Goal: Task Accomplishment & Management: Manage account settings

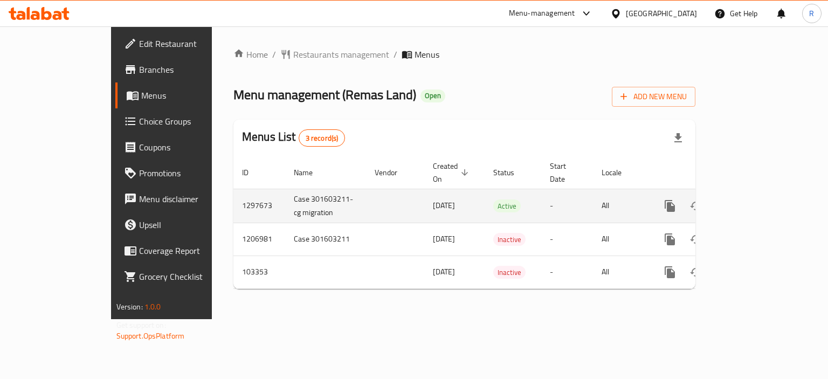
click at [752, 201] on icon "enhanced table" at bounding box center [747, 206] width 10 height 10
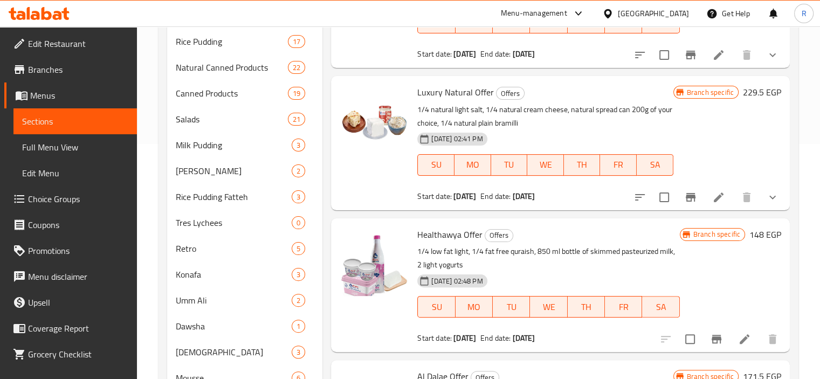
scroll to position [108, 0]
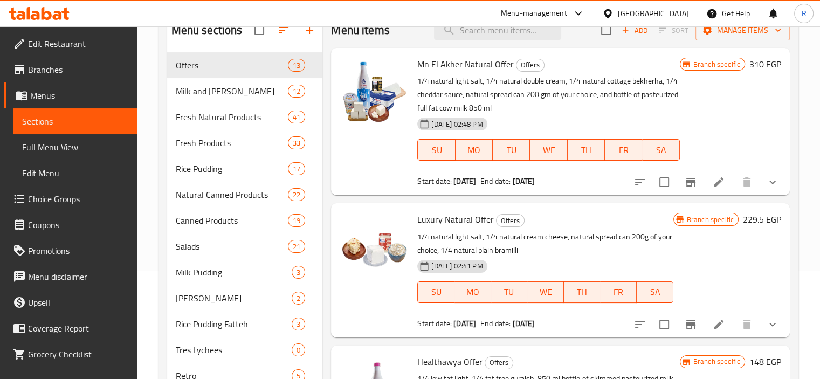
click at [75, 147] on span "Full Menu View" at bounding box center [75, 147] width 106 height 13
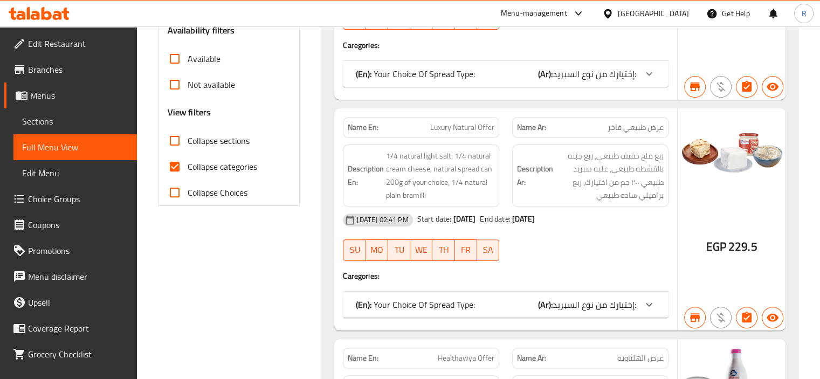
scroll to position [377, 0]
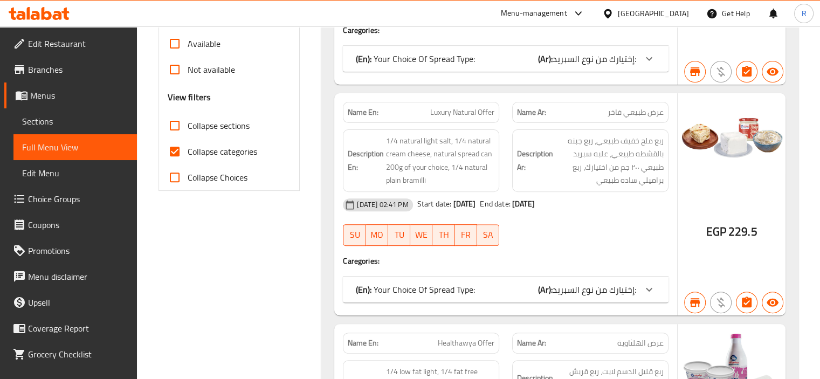
drag, startPoint x: 171, startPoint y: 128, endPoint x: 205, endPoint y: 206, distance: 85.5
click at [171, 128] on input "Collapse sections" at bounding box center [175, 126] width 26 height 26
checkbox input "true"
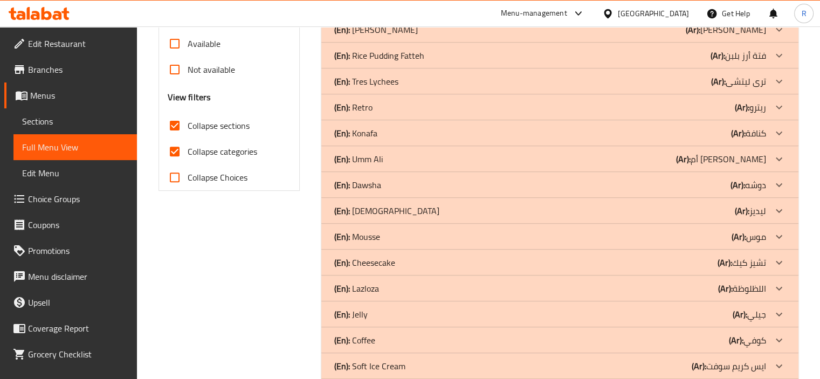
click at [175, 152] on input "Collapse categories" at bounding box center [175, 151] width 26 height 26
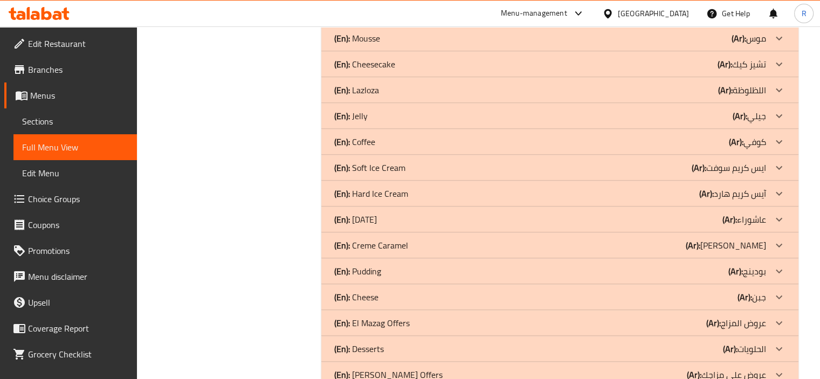
scroll to position [700, 0]
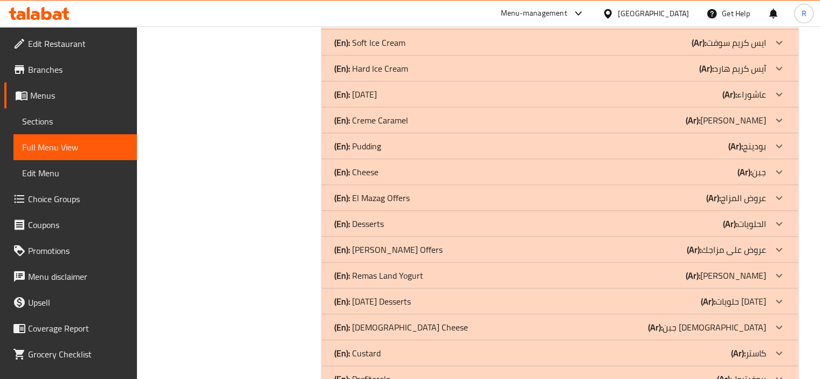
click at [703, 170] on div "(En): Cheese (Ar): جبن" at bounding box center [550, 171] width 432 height 13
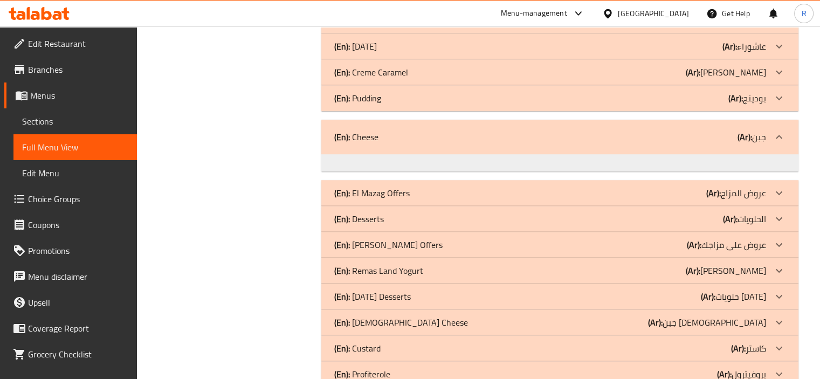
scroll to position [804, 0]
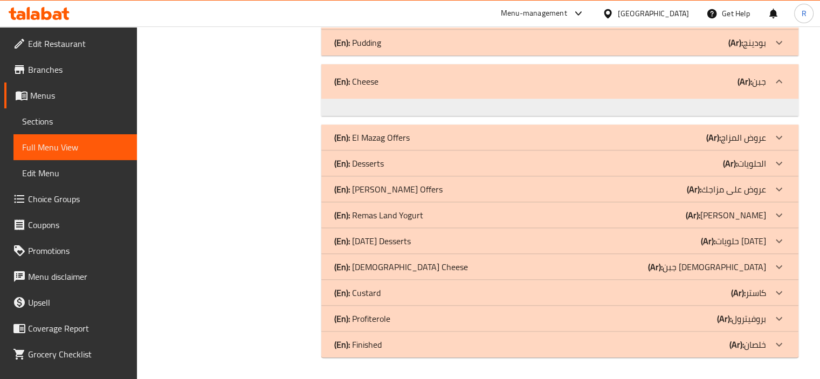
click at [443, 135] on div "(En): El Mazag Offers (Ar): عروض المزاج" at bounding box center [550, 137] width 432 height 13
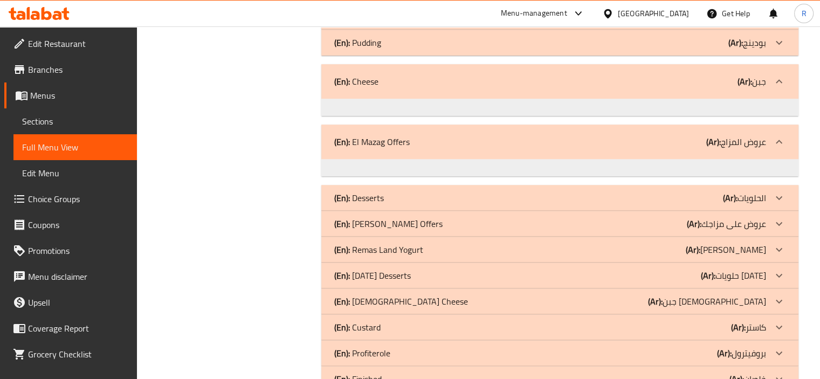
click at [436, 137] on div "(En): El Mazag Offers (Ar): عروض المزاج" at bounding box center [550, 141] width 432 height 13
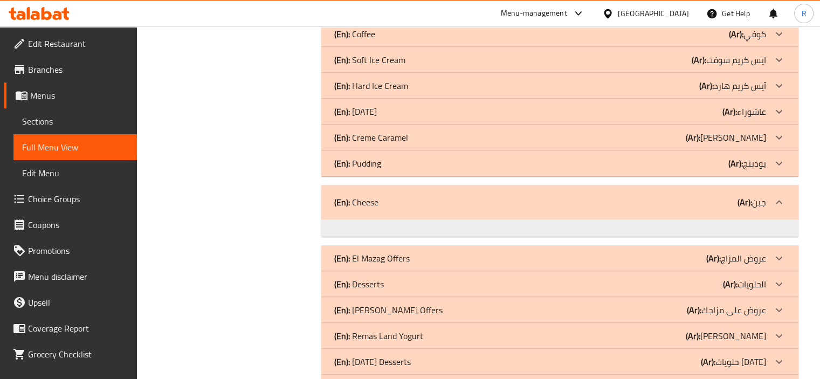
scroll to position [754, 0]
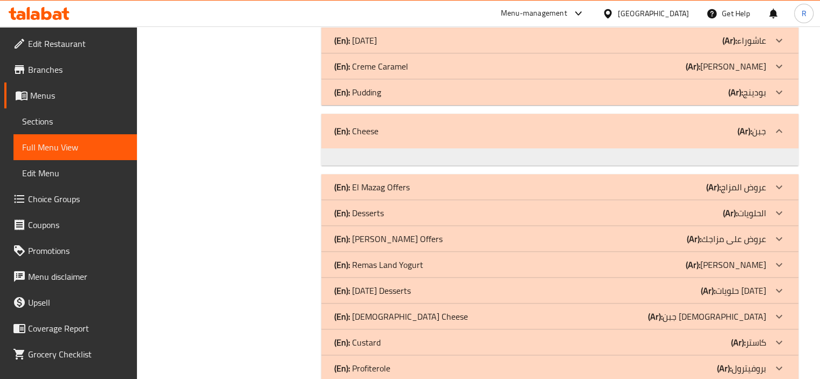
click at [455, 134] on div "(En): Cheese (Ar): جبن" at bounding box center [550, 130] width 432 height 13
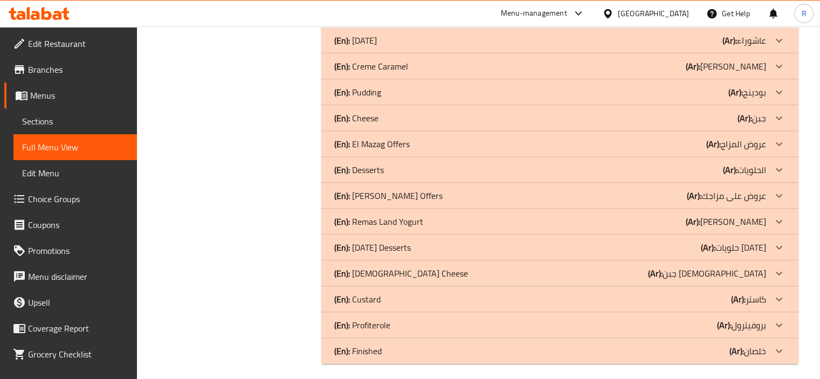
click at [426, 118] on div "(En): Cheese (Ar): جبن" at bounding box center [550, 118] width 432 height 13
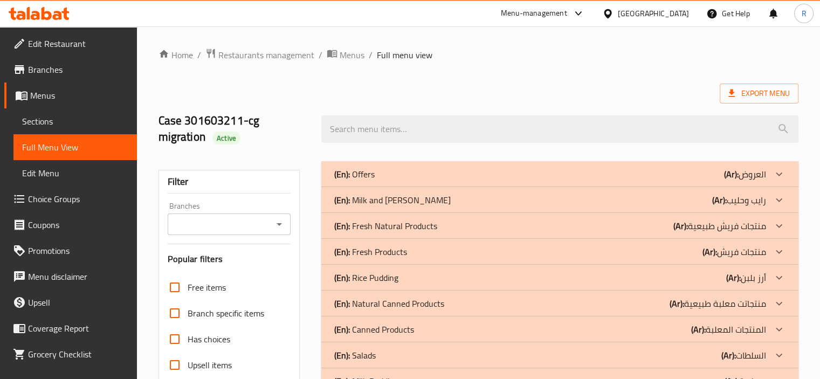
scroll to position [323, 0]
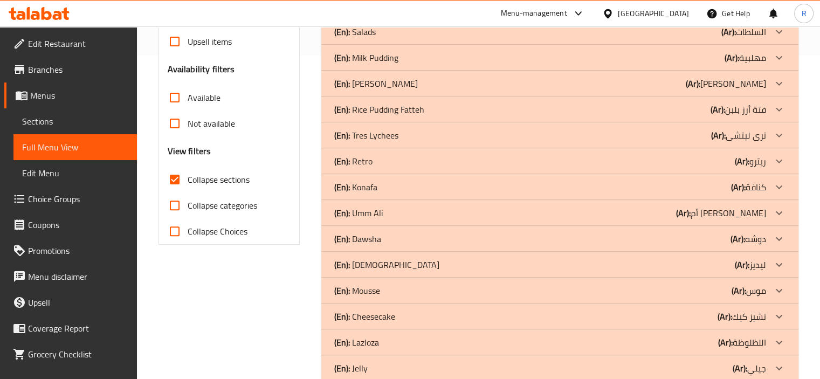
click at [175, 204] on input "Collapse categories" at bounding box center [175, 205] width 26 height 26
checkbox input "true"
click at [177, 182] on input "Collapse sections" at bounding box center [175, 179] width 26 height 26
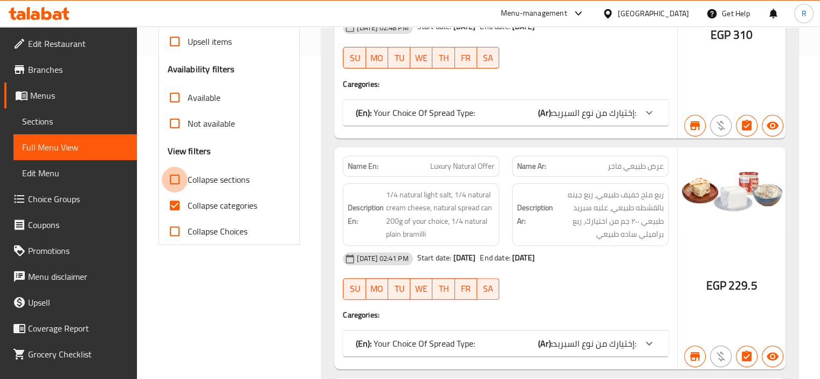
click at [176, 173] on input "Collapse sections" at bounding box center [175, 179] width 26 height 26
checkbox input "true"
click at [174, 234] on input "Collapse Choices" at bounding box center [175, 231] width 26 height 26
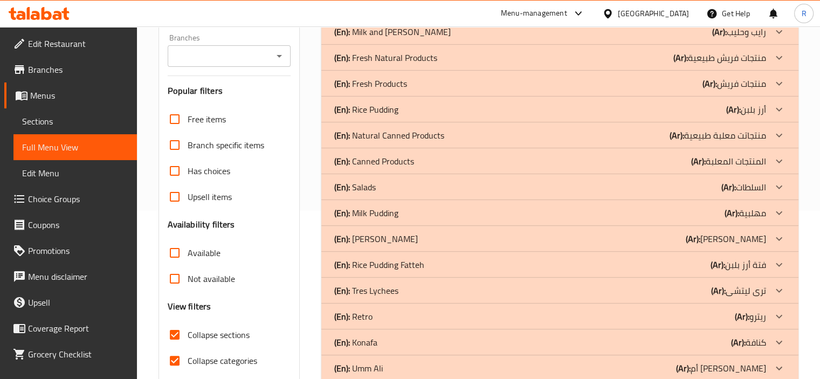
scroll to position [6, 0]
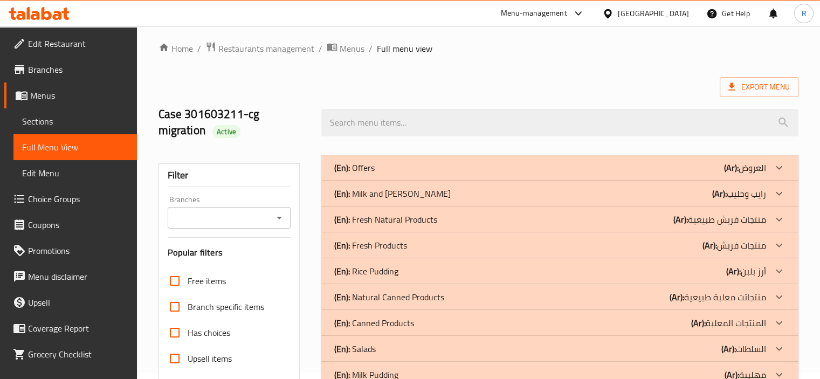
click at [226, 214] on input "Branches" at bounding box center [220, 217] width 99 height 15
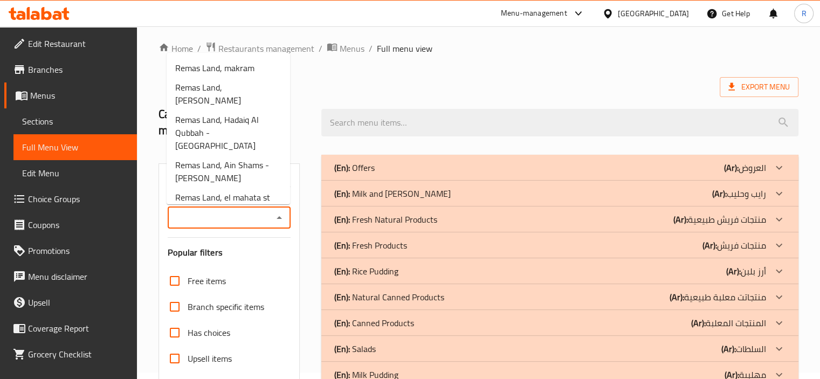
scroll to position [323, 0]
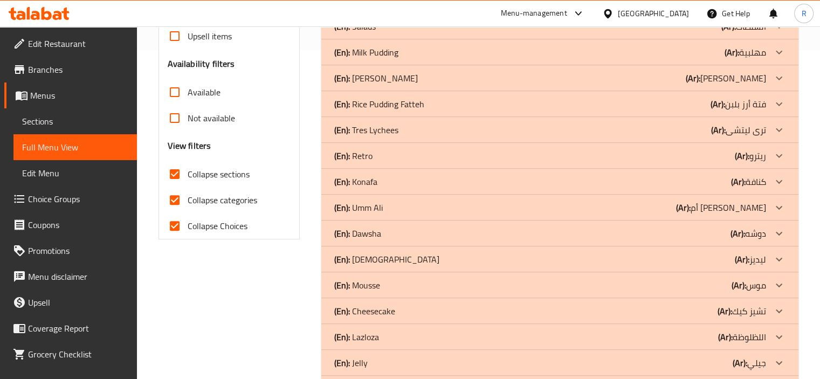
scroll to position [330, 0]
click at [172, 223] on input "Collapse Choices" at bounding box center [175, 225] width 26 height 26
checkbox input "false"
click at [170, 200] on input "Collapse categories" at bounding box center [175, 199] width 26 height 26
checkbox input "false"
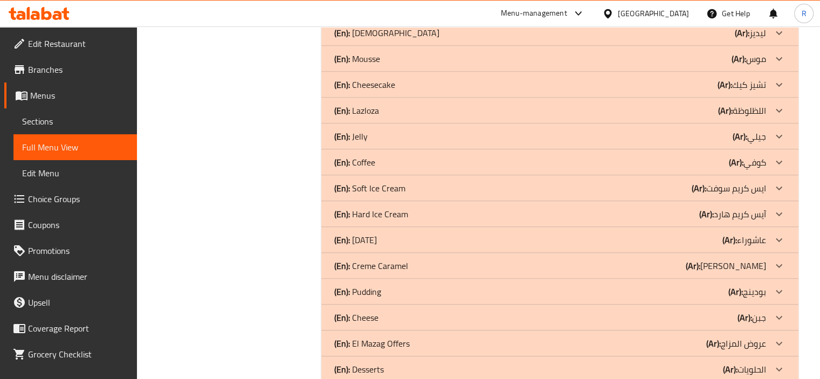
scroll to position [599, 0]
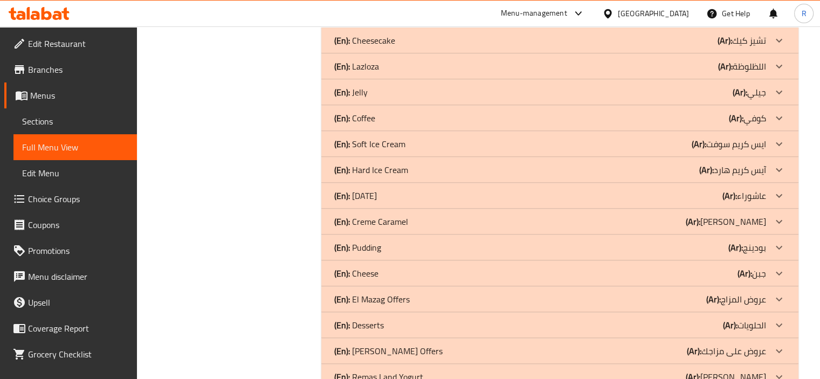
click at [655, 269] on div "(En): Cheese (Ar): جبن" at bounding box center [550, 273] width 432 height 13
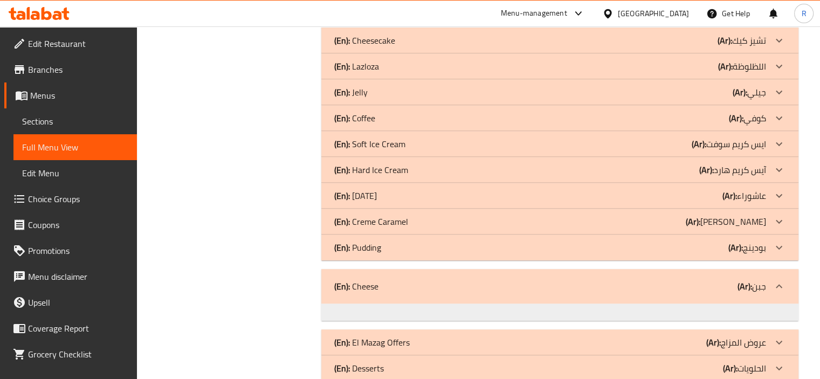
click at [776, 282] on icon at bounding box center [778, 286] width 13 height 13
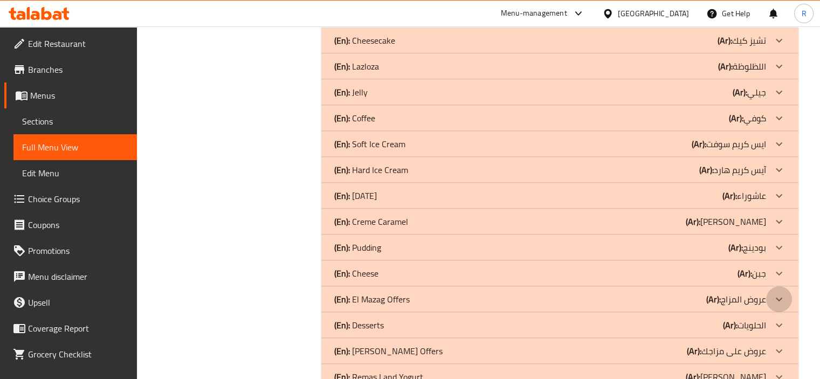
click at [777, 287] on div at bounding box center [779, 299] width 26 height 26
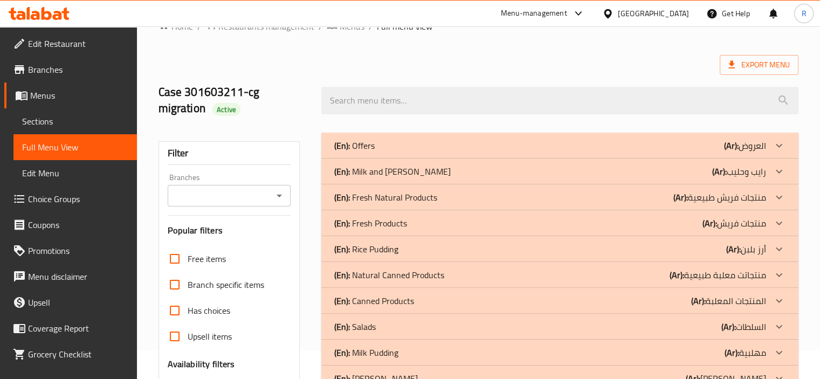
scroll to position [0, 0]
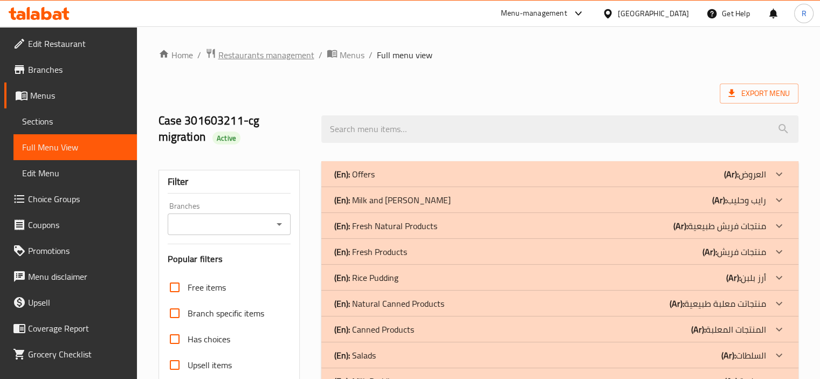
click at [282, 55] on span "Restaurants management" at bounding box center [266, 54] width 96 height 13
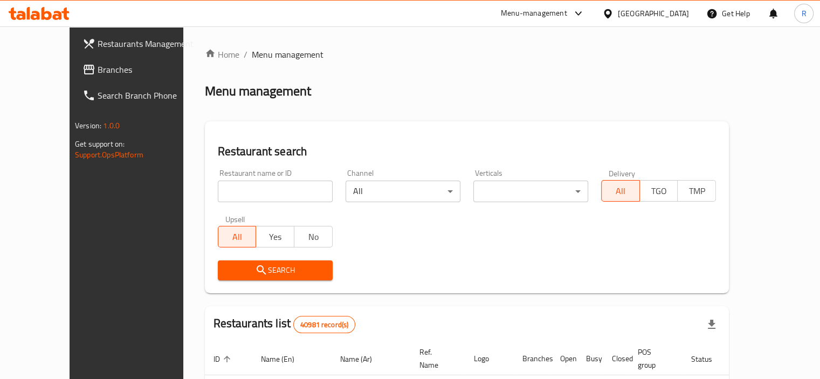
click at [256, 192] on input "search" at bounding box center [275, 192] width 115 height 22
paste input "602597"
type input "602597"
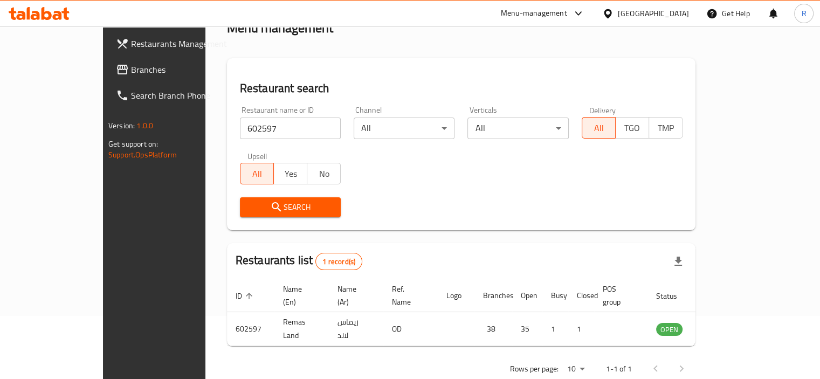
scroll to position [80, 0]
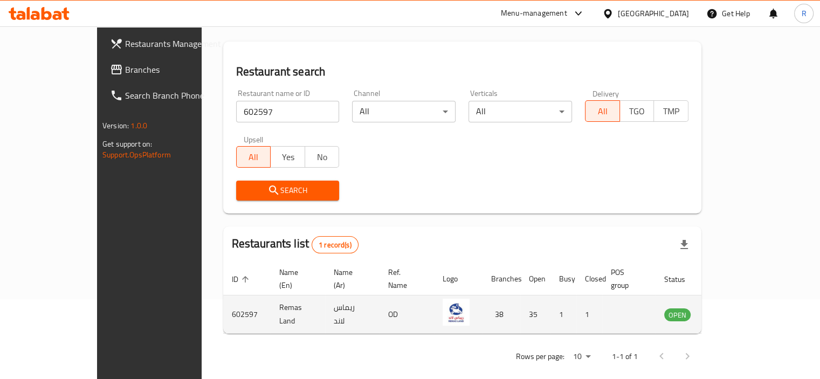
click at [733, 310] on icon "enhanced table" at bounding box center [727, 314] width 12 height 9
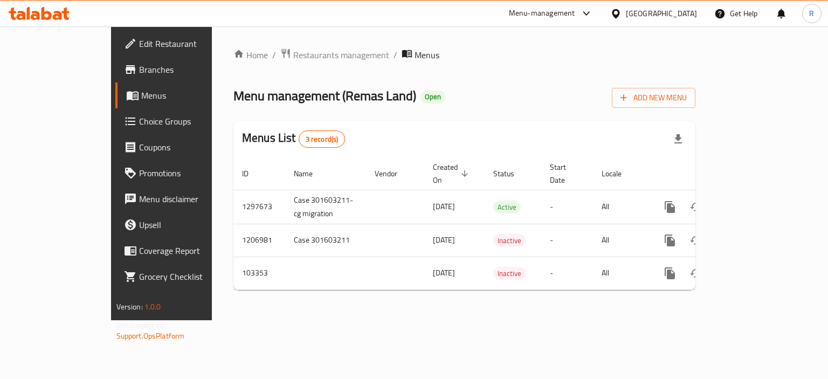
click at [141, 96] on span "Menus" at bounding box center [191, 95] width 100 height 13
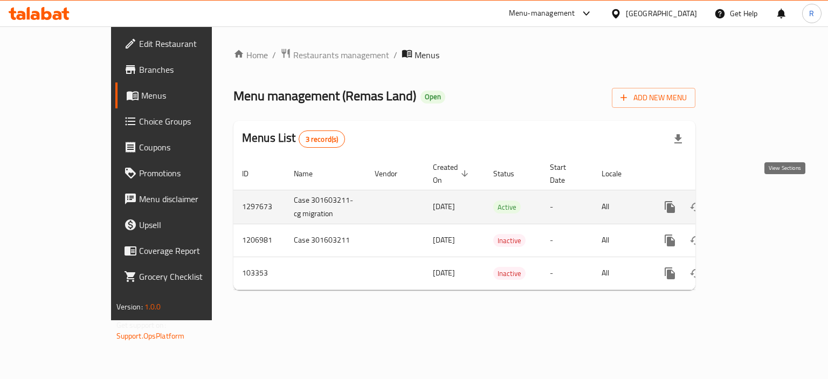
click at [752, 202] on icon "enhanced table" at bounding box center [747, 207] width 10 height 10
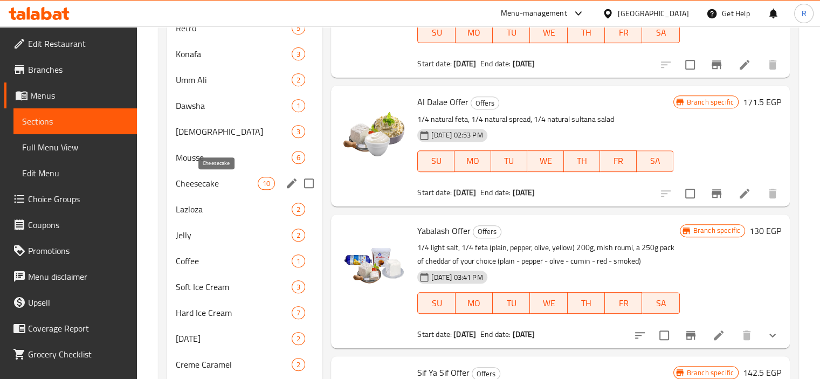
scroll to position [772, 0]
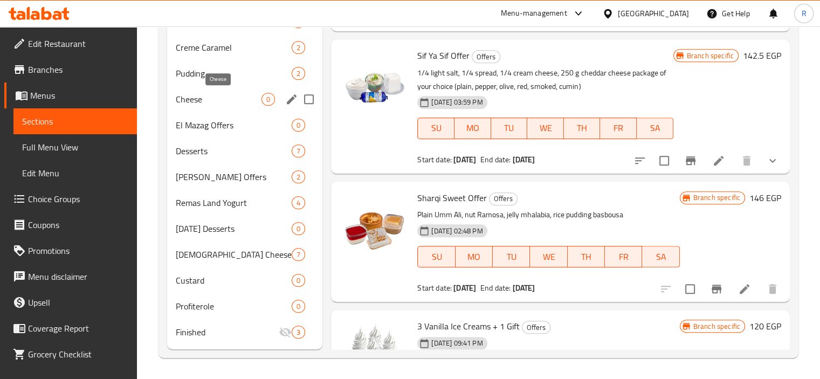
click at [198, 100] on span "Cheese" at bounding box center [219, 99] width 86 height 13
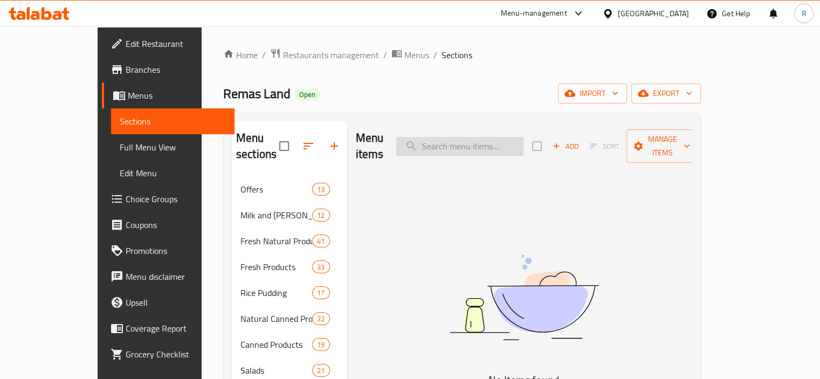
click at [476, 137] on input "search" at bounding box center [459, 146] width 127 height 19
paste input "قشطه كدا كدا"
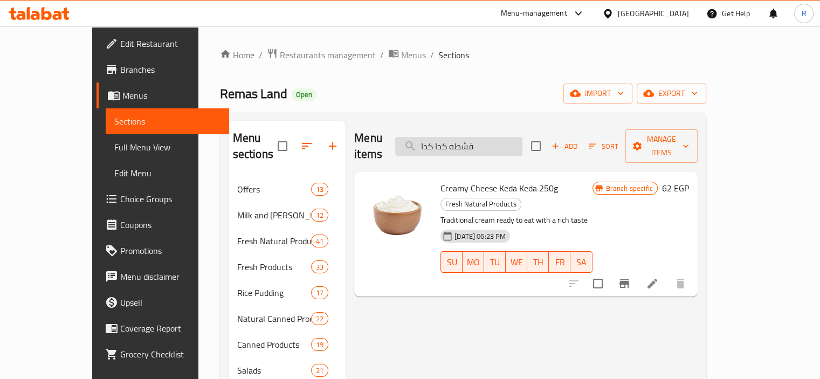
click at [475, 141] on input "قشطه كدا كدا" at bounding box center [458, 146] width 127 height 19
paste input "سبريد رومي طبيعي"
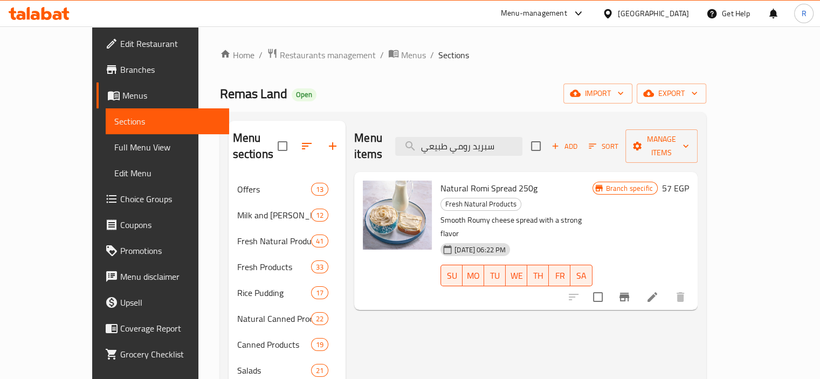
click at [472, 180] on span "Natural Romi Spread 250g" at bounding box center [488, 188] width 97 height 16
copy h6 "Natural Romi Spread 250g"
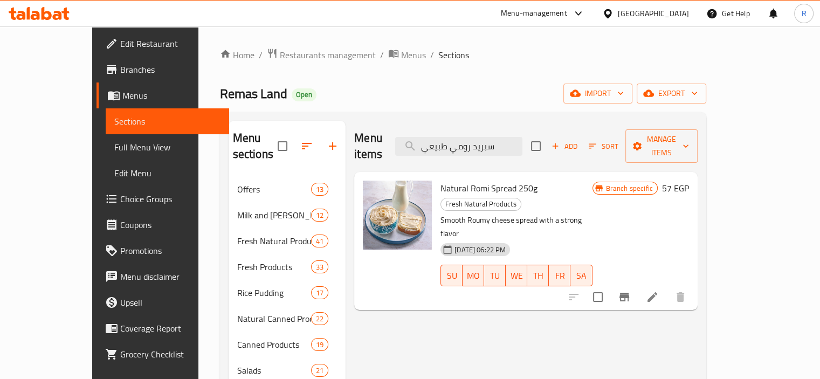
drag, startPoint x: 445, startPoint y: 107, endPoint x: 459, endPoint y: 114, distance: 15.4
click at [484, 137] on input "سبريد رومي طبيعي" at bounding box center [458, 146] width 127 height 19
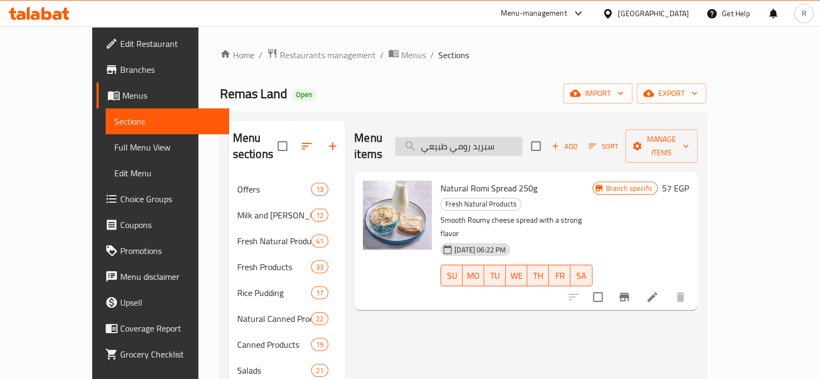
click at [484, 137] on input "سبريد رومي طبيعي" at bounding box center [458, 146] width 127 height 19
paste input "قشطه كدا كدا"
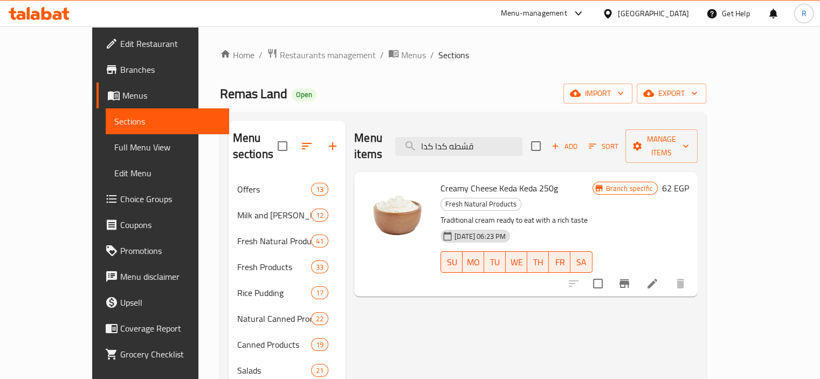
type input "قشطه كدا كدا"
click at [476, 180] on div "Creamy Cheese Keda Keda 250g Fresh Natural Products Traditional cream ready to …" at bounding box center [516, 234] width 160 height 116
click at [494, 180] on span "Creamy Cheese Keda Keda 250g" at bounding box center [498, 188] width 117 height 16
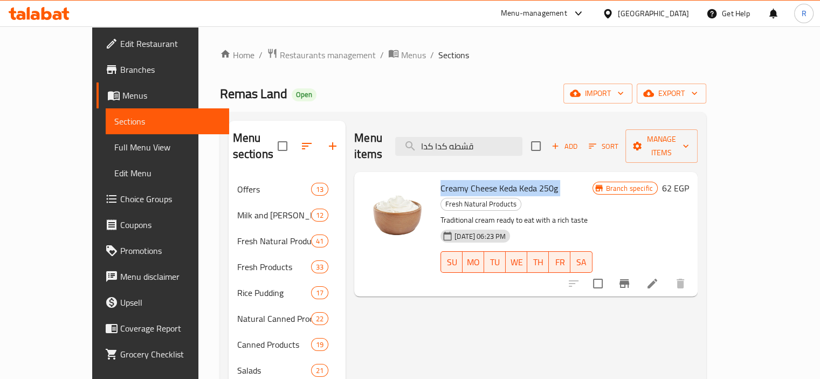
copy h6 "Creamy Cheese Keda Keda 250g"
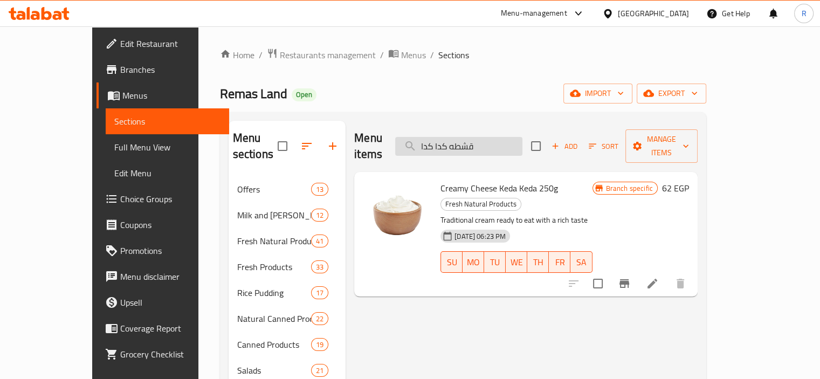
click at [512, 138] on input "قشطه كدا كدا" at bounding box center [458, 146] width 127 height 19
click at [114, 144] on span "Full Menu View" at bounding box center [167, 147] width 106 height 13
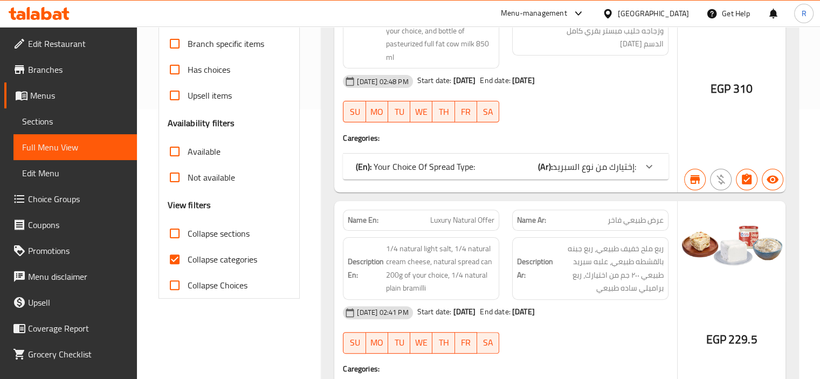
scroll to position [431, 0]
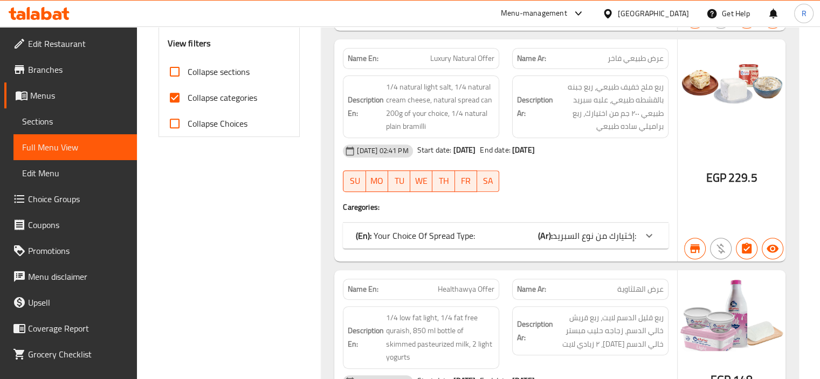
click at [170, 68] on input "Collapse sections" at bounding box center [175, 72] width 26 height 26
checkbox input "true"
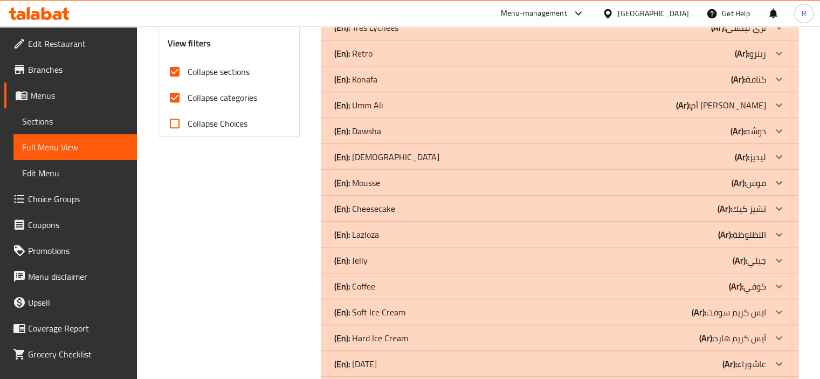
click at [173, 100] on input "Collapse categories" at bounding box center [175, 98] width 26 height 26
checkbox input "false"
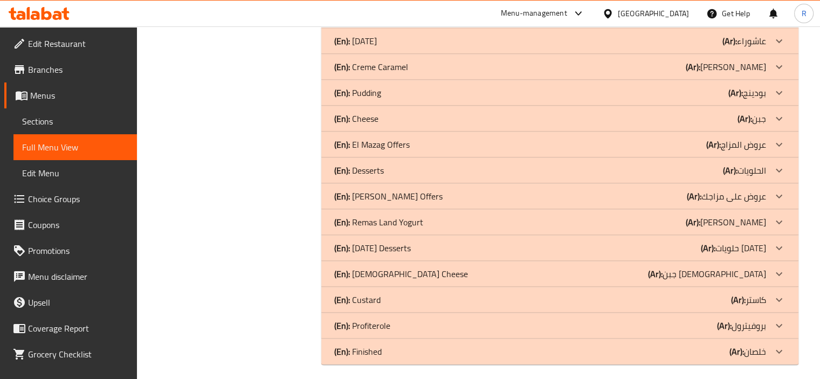
scroll to position [754, 0]
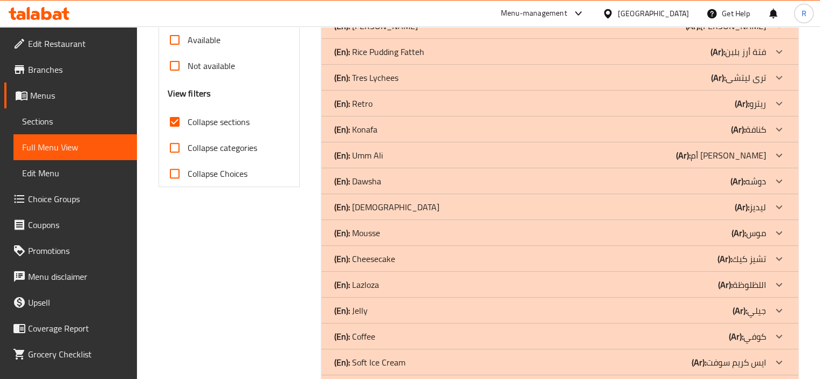
scroll to position [0, 0]
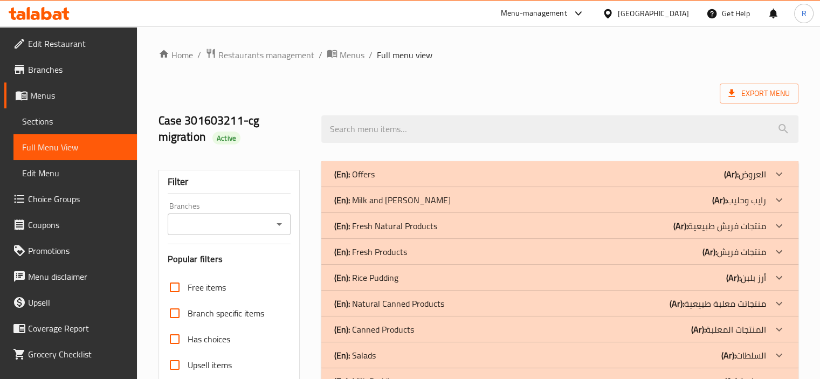
click at [646, 221] on div "(En): Fresh Natural Products (Ar): منتجات فريش طبيعية" at bounding box center [550, 225] width 432 height 13
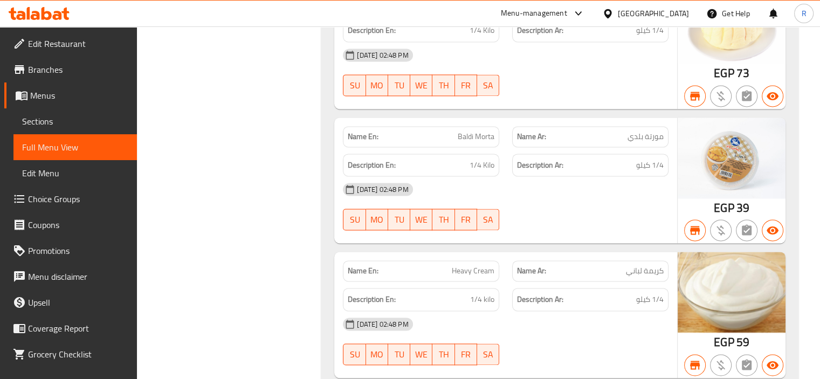
scroll to position [5632, 0]
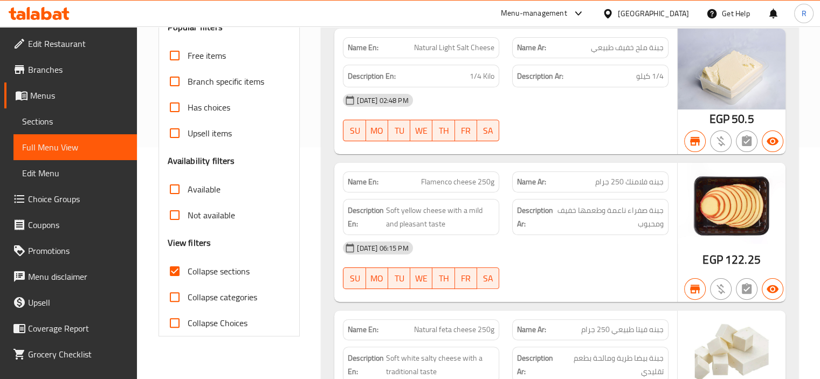
scroll to position [0, 0]
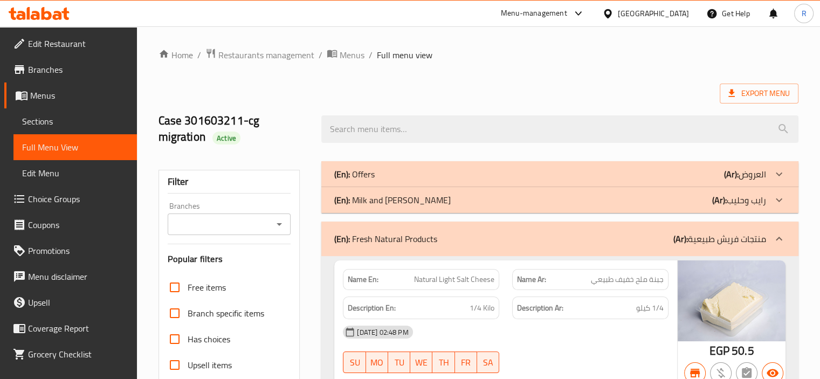
click at [57, 100] on span "Menus" at bounding box center [79, 95] width 98 height 13
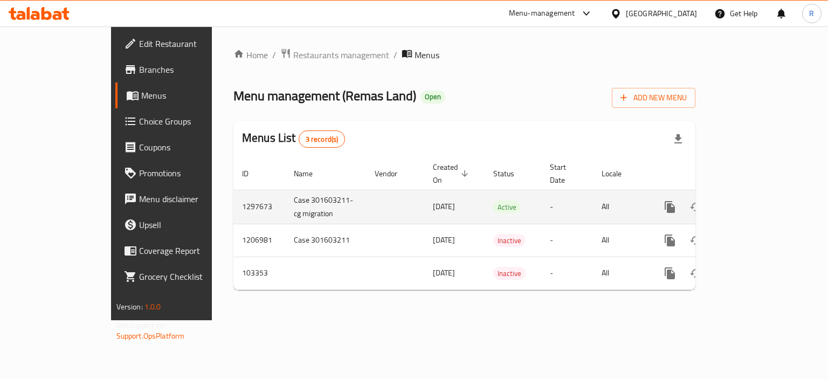
click at [760, 197] on link "enhanced table" at bounding box center [747, 207] width 26 height 26
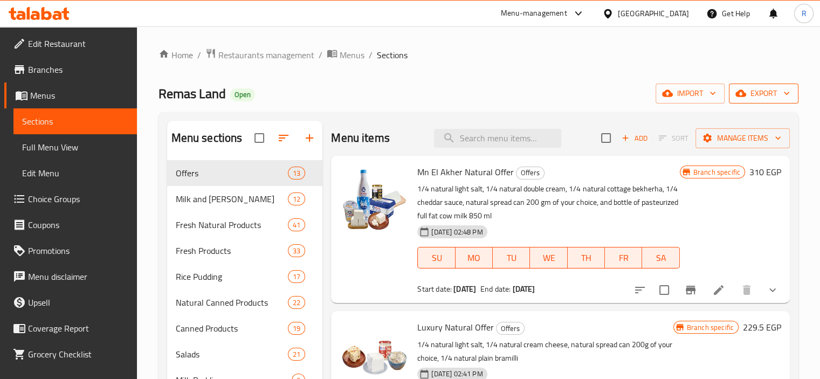
click at [748, 93] on span "export" at bounding box center [763, 93] width 52 height 13
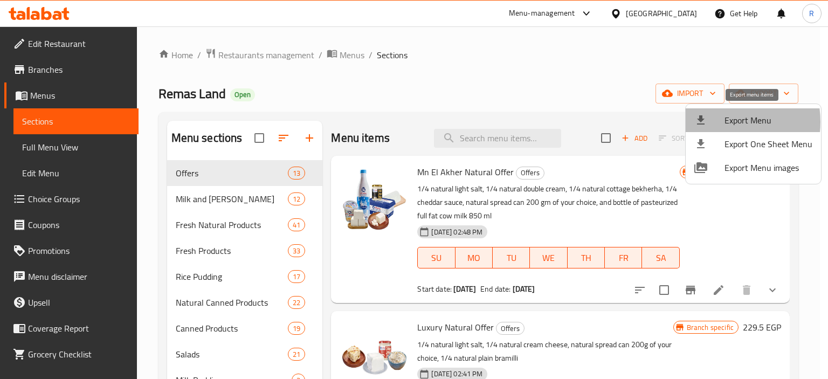
click at [718, 122] on div at bounding box center [709, 120] width 30 height 13
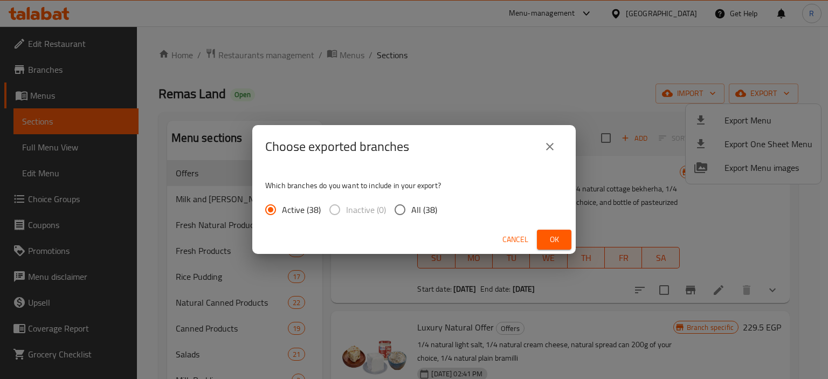
click at [552, 235] on span "Ok" at bounding box center [553, 239] width 17 height 13
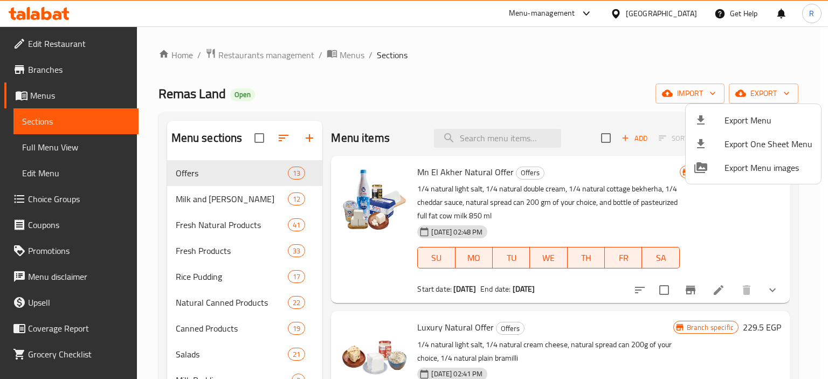
click at [152, 228] on div at bounding box center [414, 189] width 828 height 379
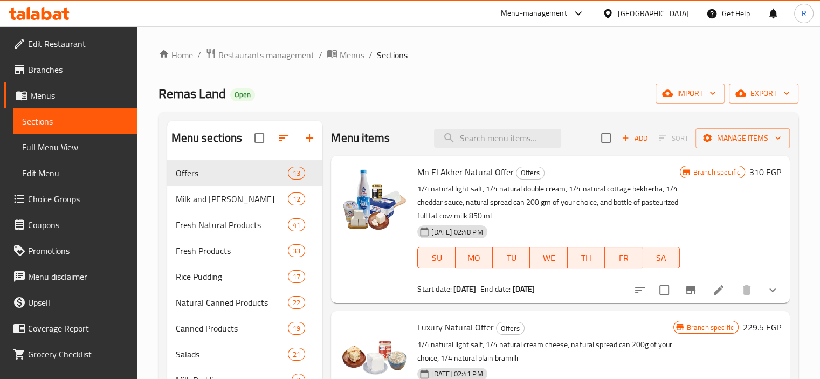
click at [273, 55] on span "Restaurants management" at bounding box center [266, 54] width 96 height 13
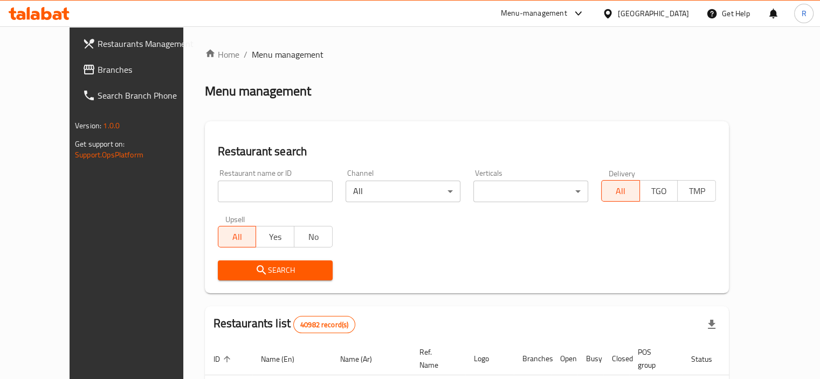
click at [218, 188] on input "search" at bounding box center [275, 192] width 115 height 22
drag, startPoint x: 215, startPoint y: 188, endPoint x: 675, endPoint y: 19, distance: 489.8
click at [675, 19] on div "[GEOGRAPHIC_DATA]" at bounding box center [645, 14] width 104 height 26
click at [672, 12] on div "[GEOGRAPHIC_DATA]" at bounding box center [652, 14] width 71 height 12
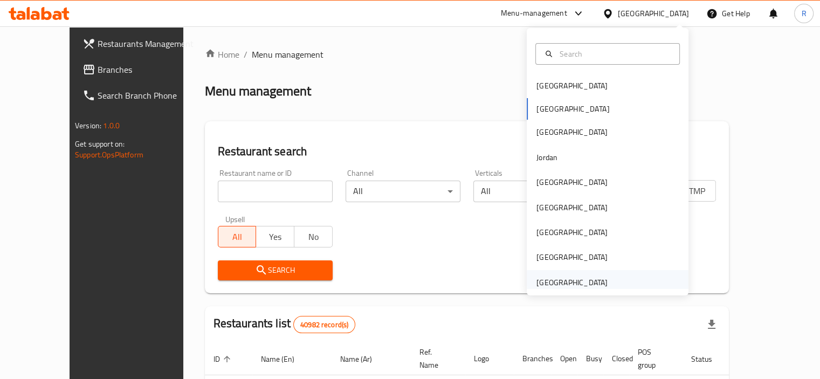
click at [553, 283] on div "[GEOGRAPHIC_DATA]" at bounding box center [571, 282] width 71 height 12
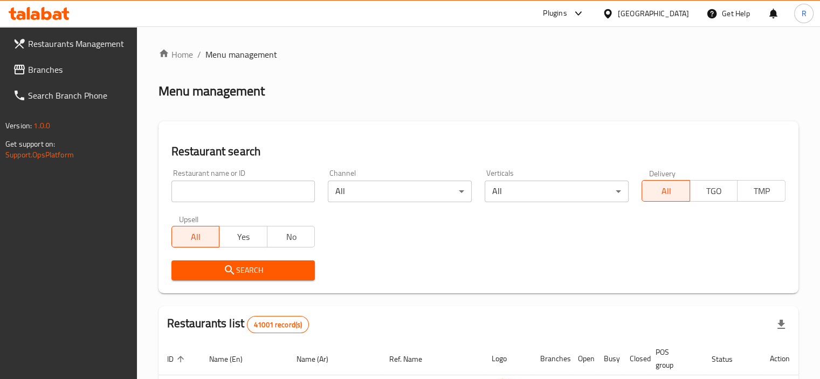
click at [209, 192] on input "search" at bounding box center [243, 192] width 144 height 22
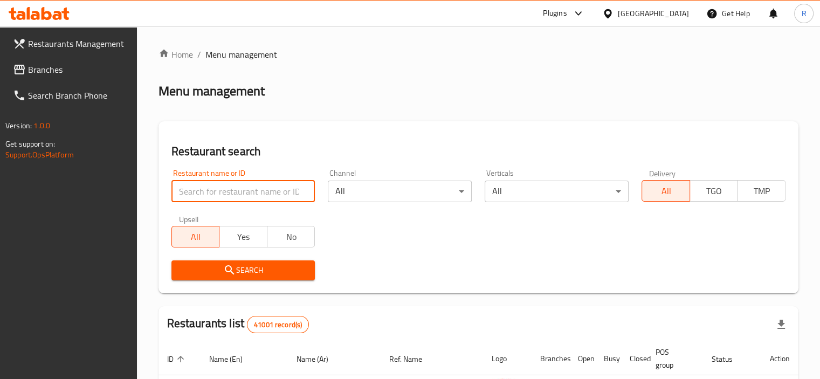
paste input "697603"
type input "697603"
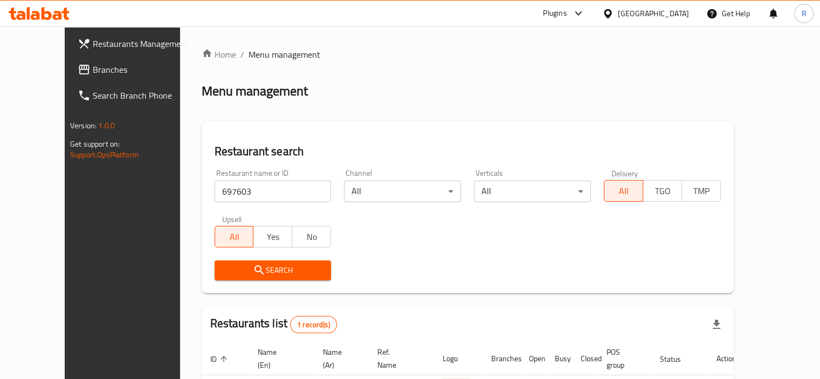
click at [362, 125] on div "Restaurant search Restaurant name or ID 697603 Restaurant name or ID Channel Al…" at bounding box center [468, 207] width 532 height 172
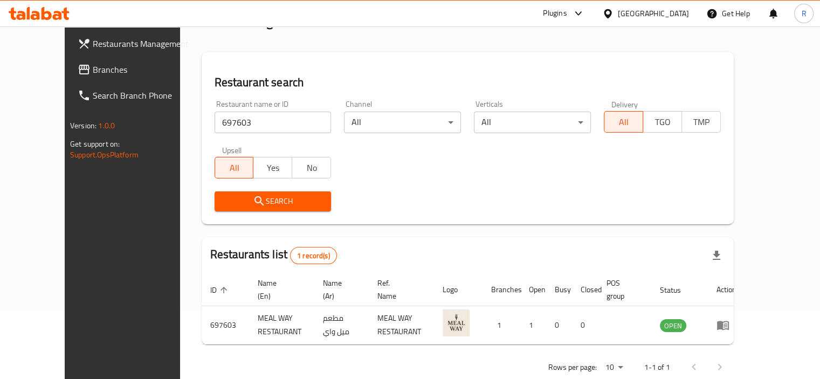
scroll to position [93, 0]
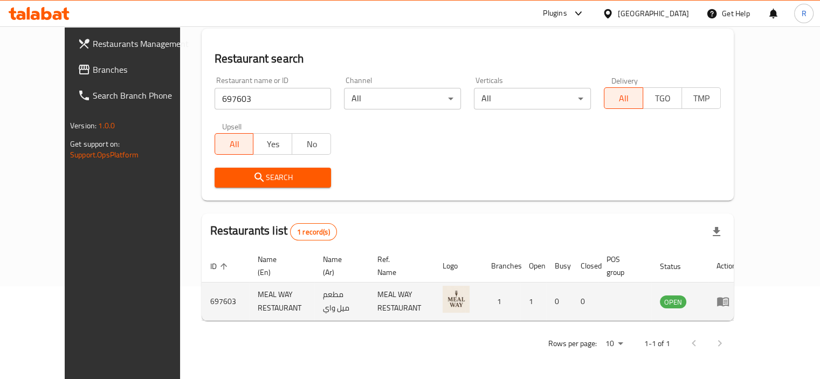
click at [736, 306] on link "enhanced table" at bounding box center [726, 301] width 20 height 13
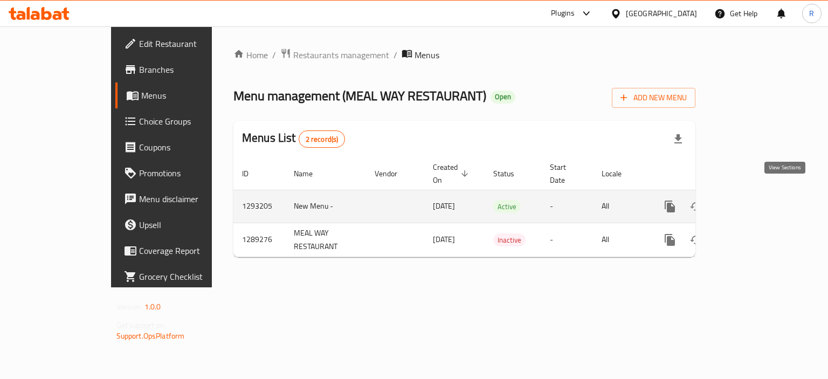
click at [754, 200] on icon "enhanced table" at bounding box center [747, 206] width 13 height 13
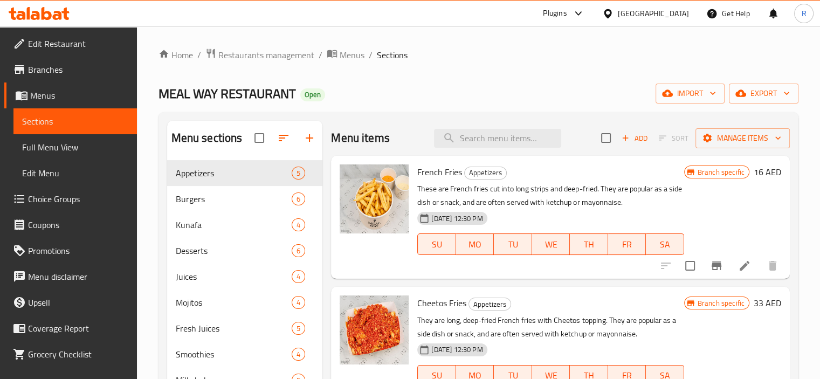
click at [266, 54] on span "Restaurants management" at bounding box center [266, 54] width 96 height 13
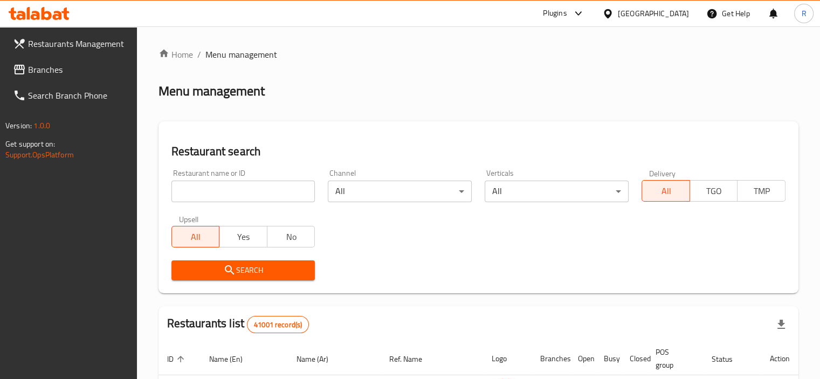
click at [241, 194] on input "search" at bounding box center [243, 192] width 144 height 22
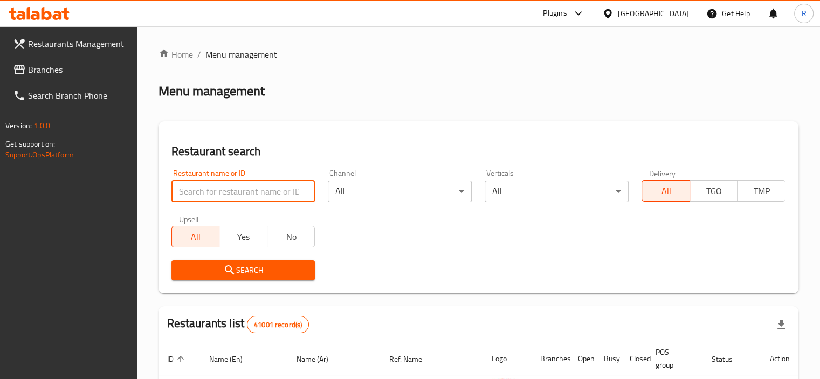
paste input "697603"
type input "697603"
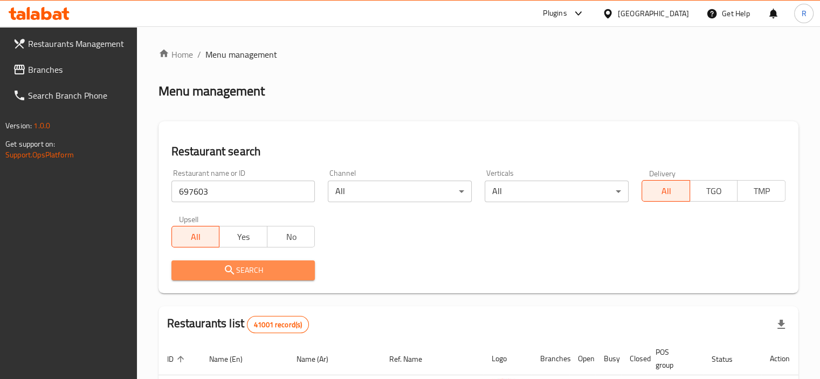
click at [244, 264] on span "Search" at bounding box center [243, 269] width 127 height 13
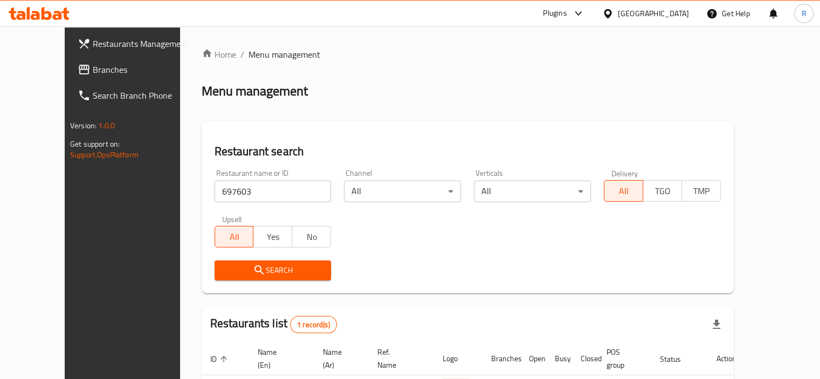
scroll to position [93, 0]
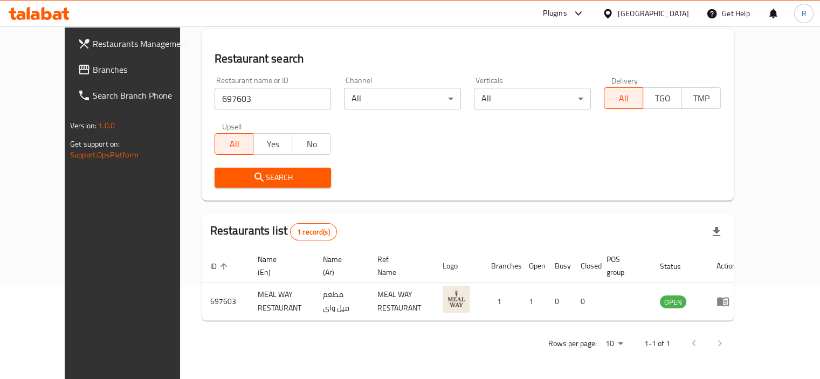
click at [360, 167] on div "Search" at bounding box center [467, 177] width 519 height 33
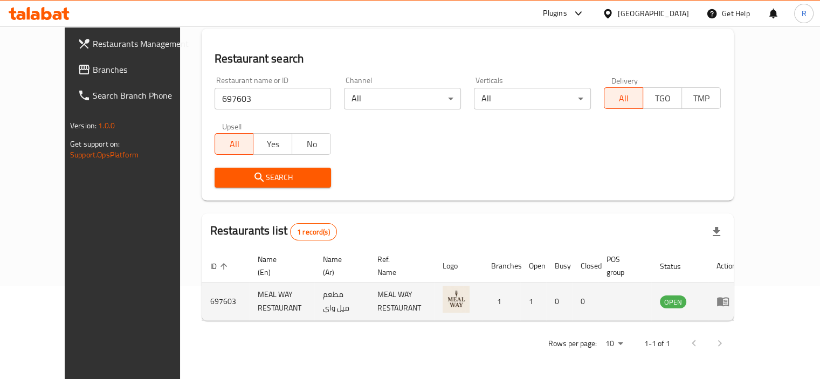
click at [728, 298] on icon "enhanced table" at bounding box center [723, 301] width 12 height 9
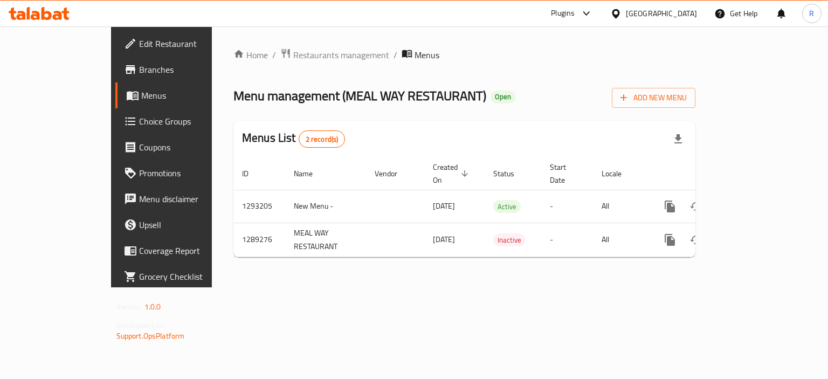
click at [139, 45] on span "Edit Restaurant" at bounding box center [190, 43] width 102 height 13
